Goal: Navigation & Orientation: Find specific page/section

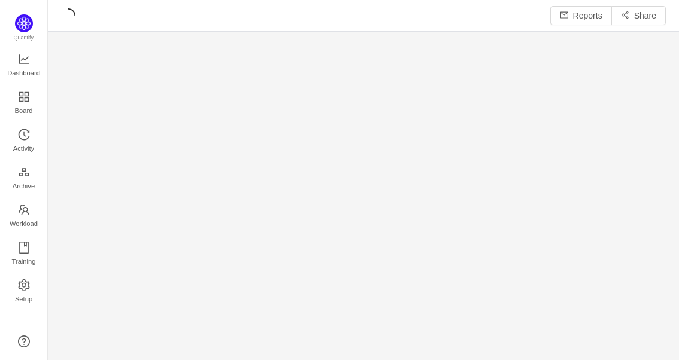
scroll to position [16, 16]
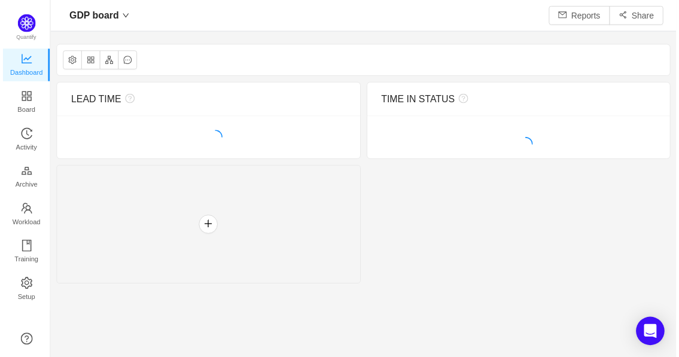
scroll to position [336, 600]
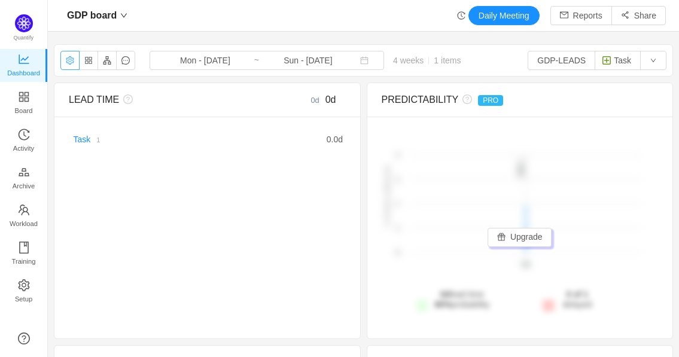
click at [66, 64] on button "button" at bounding box center [69, 60] width 19 height 19
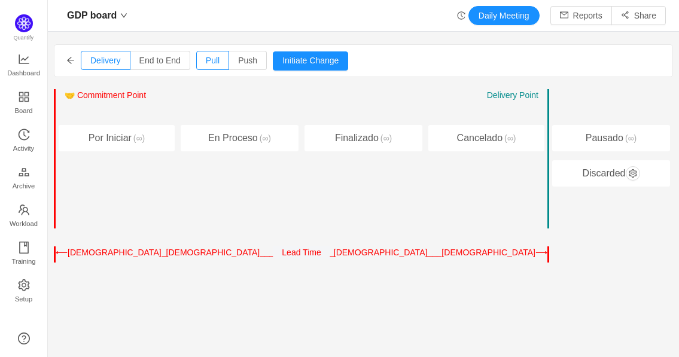
click at [250, 35] on div "GDP board Daily Meeting Reports Share Delivery End to End Pull Push Initiate Ch…" at bounding box center [363, 178] width 631 height 357
click at [19, 20] on img at bounding box center [24, 23] width 18 height 18
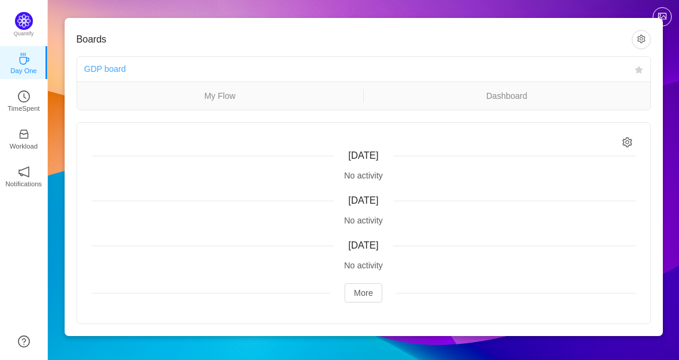
click at [96, 66] on link "GDP board" at bounding box center [105, 69] width 42 height 10
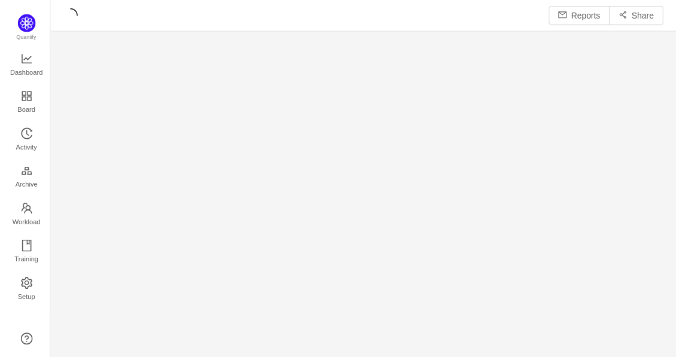
scroll to position [340, 600]
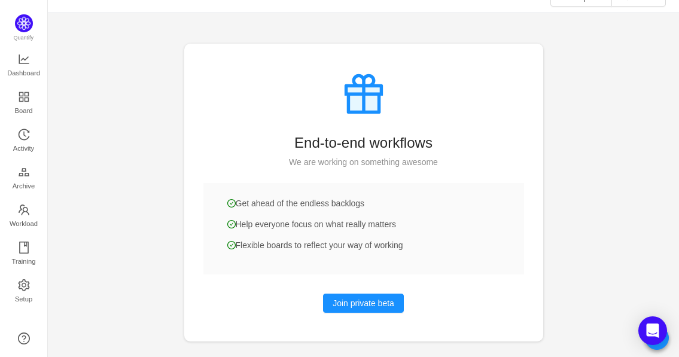
scroll to position [27, 0]
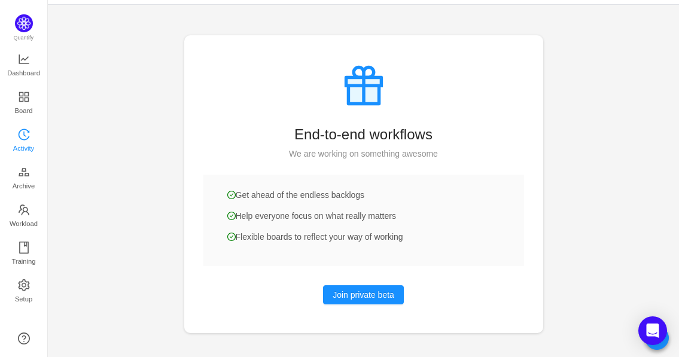
click at [28, 157] on span "Activity" at bounding box center [23, 148] width 21 height 24
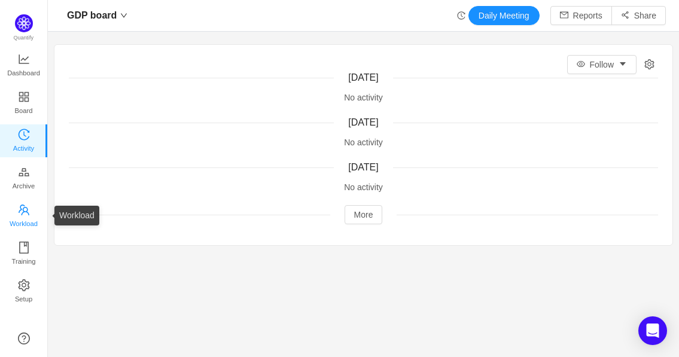
click at [18, 208] on link "Workload" at bounding box center [24, 217] width 12 height 24
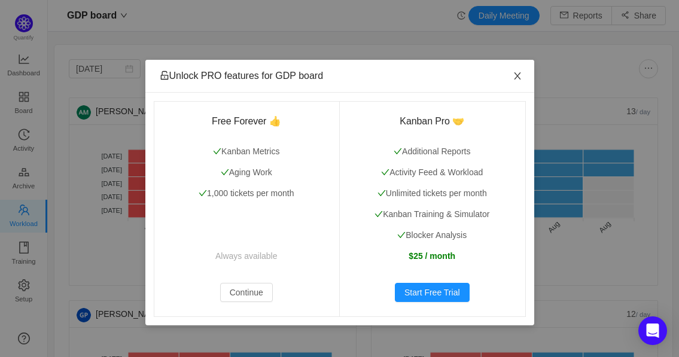
click at [513, 71] on span "Close" at bounding box center [518, 77] width 34 height 34
click at [513, 74] on icon "icon: close" at bounding box center [518, 76] width 10 height 10
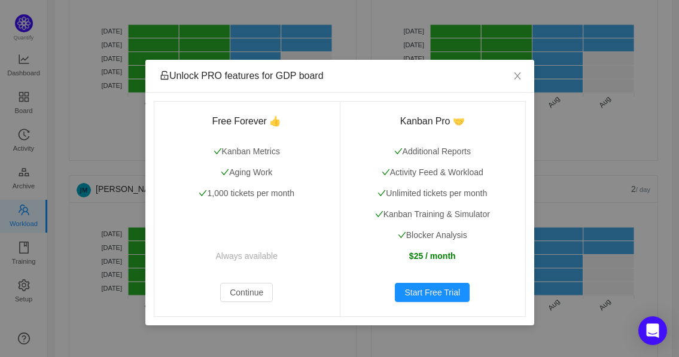
scroll to position [997, 0]
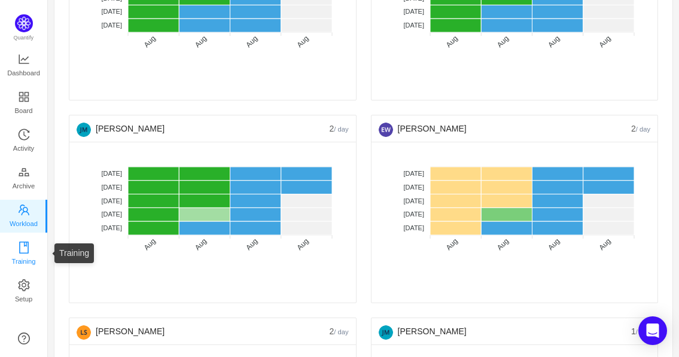
click at [29, 262] on span "Training" at bounding box center [23, 262] width 24 height 24
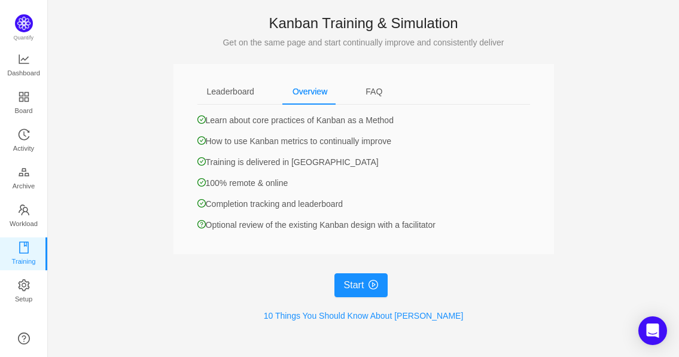
scroll to position [120, 0]
click at [29, 96] on icon "icon: appstore" at bounding box center [24, 97] width 12 height 12
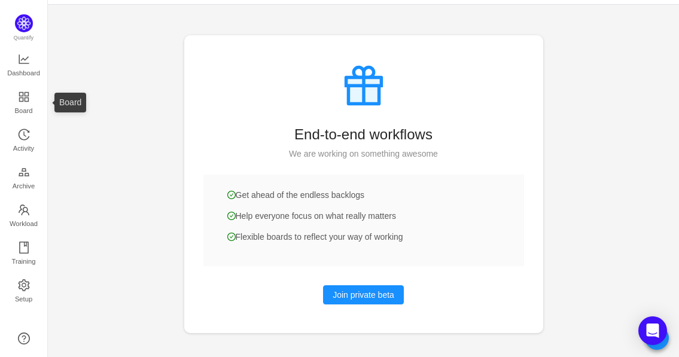
scroll to position [27, 0]
click at [14, 76] on span "Dashboard" at bounding box center [23, 73] width 33 height 24
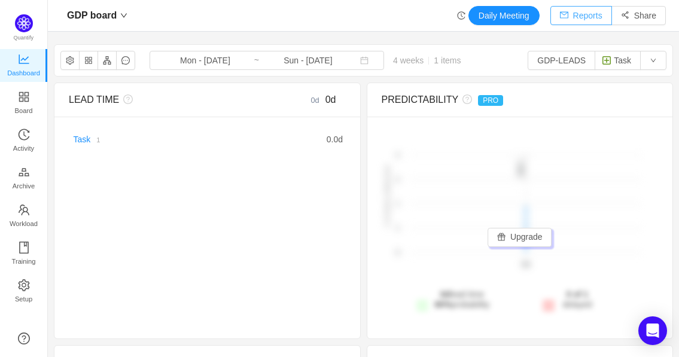
click at [590, 14] on button "Reports" at bounding box center [582, 15] width 62 height 19
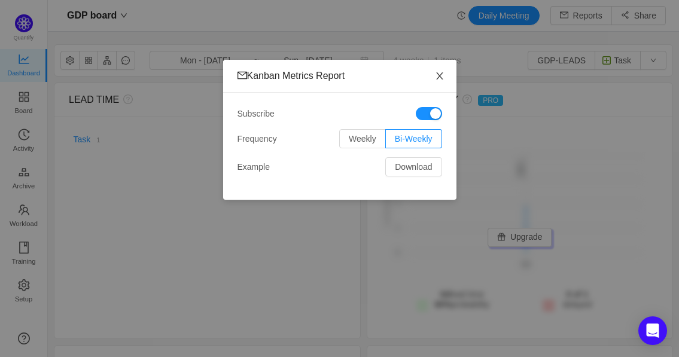
click at [441, 77] on icon "icon: close" at bounding box center [440, 76] width 10 height 10
